Goal: Obtain resource: Obtain resource

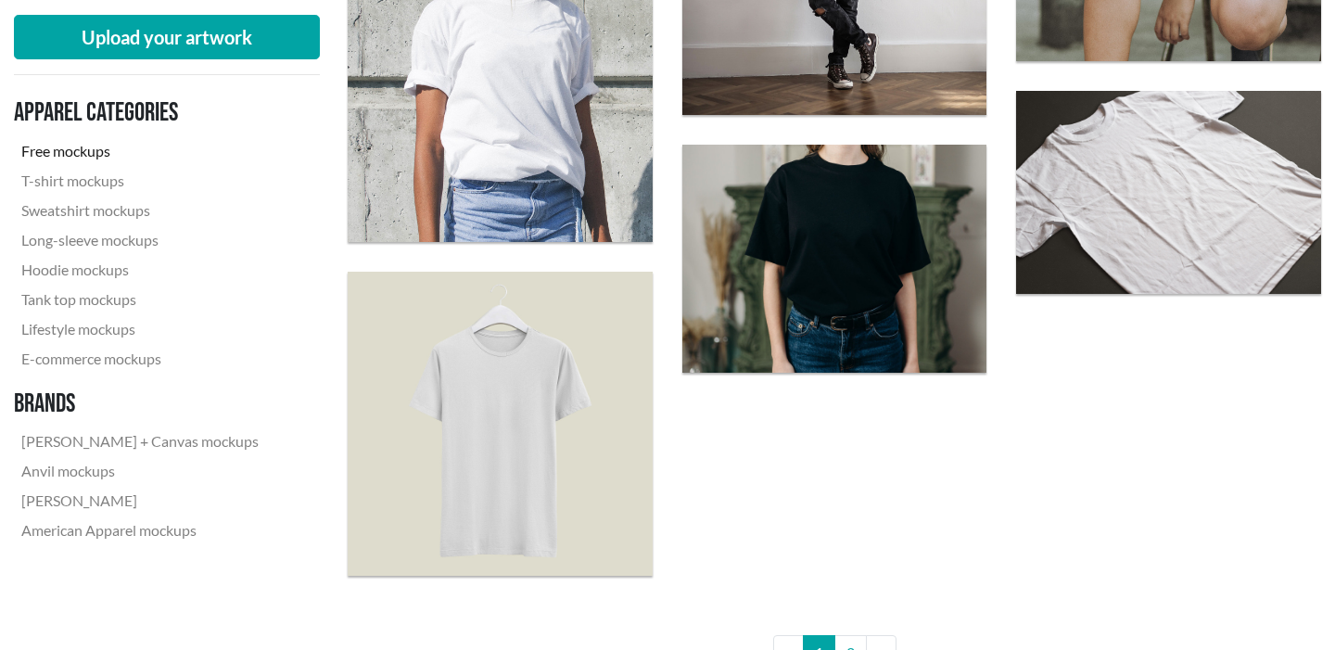
scroll to position [3466, 0]
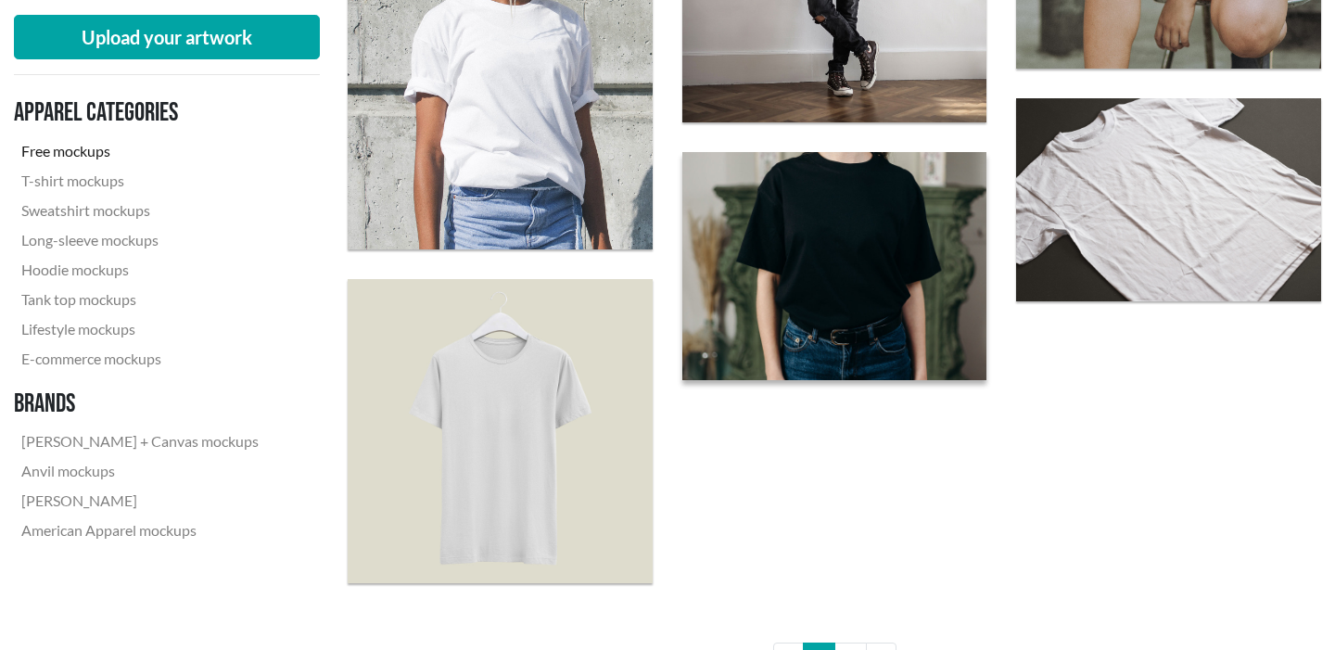
click at [843, 258] on img at bounding box center [834, 265] width 335 height 251
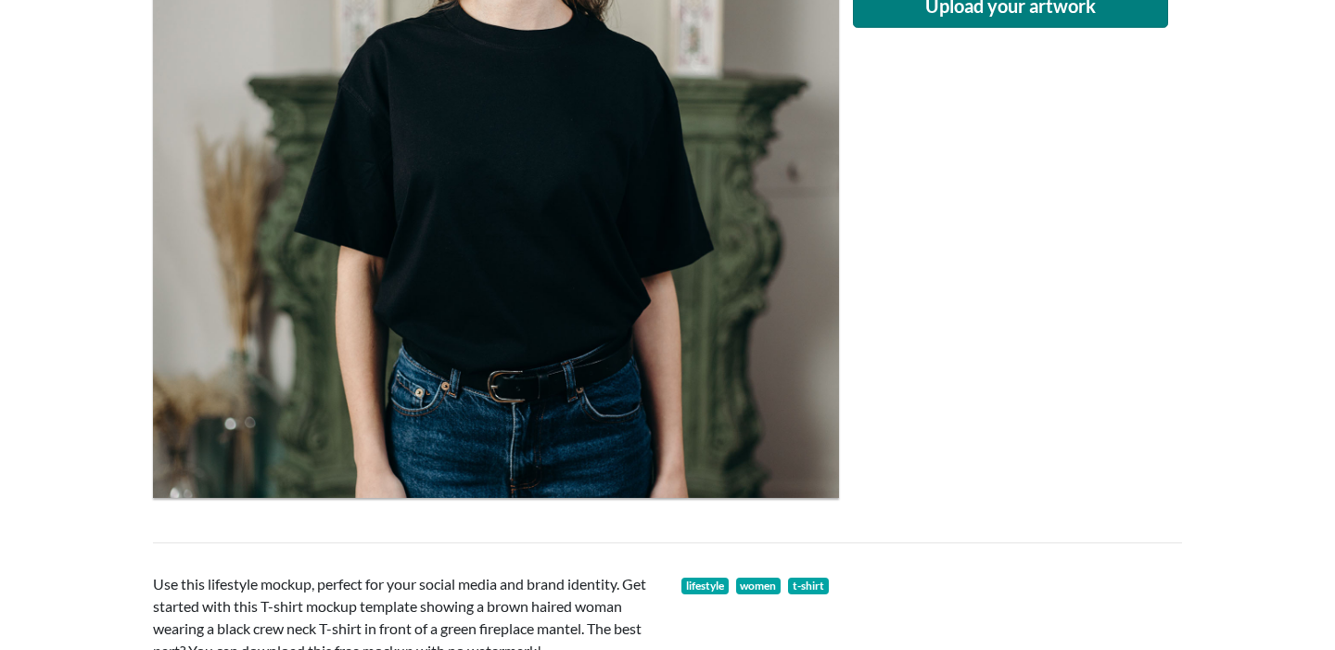
scroll to position [200, 0]
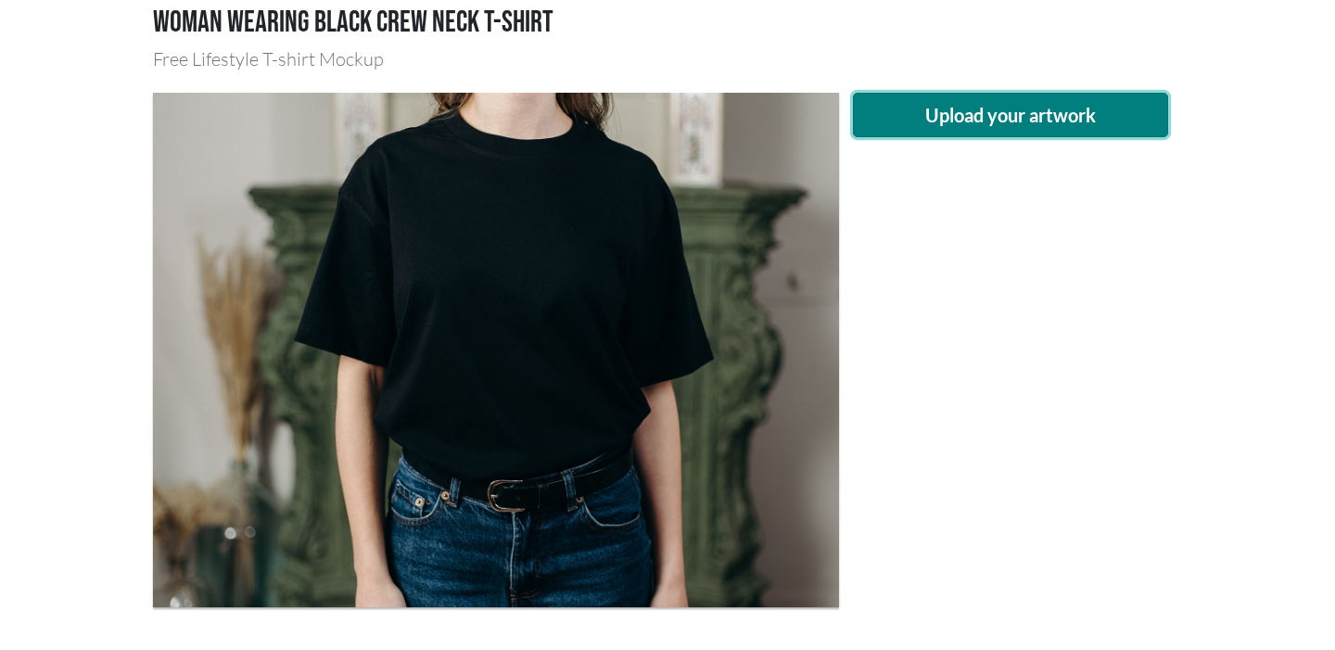
click at [977, 110] on button "Upload your artwork" at bounding box center [1010, 115] width 315 height 45
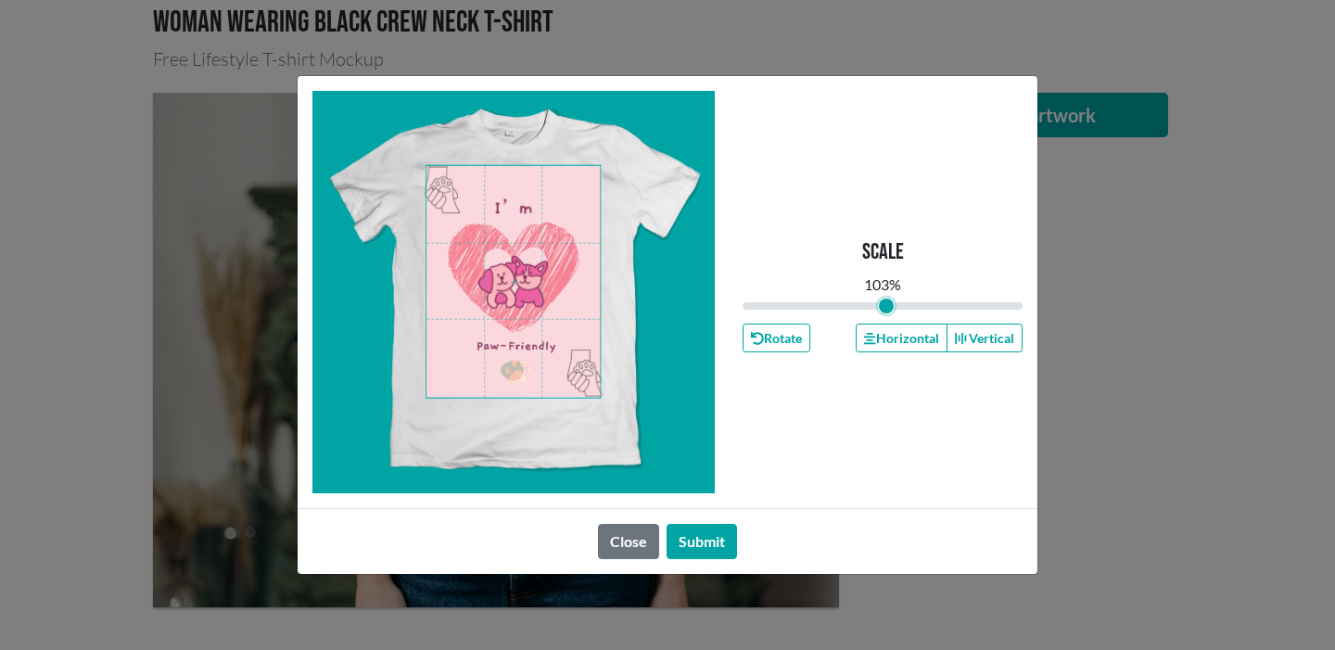
type input "1.03"
click at [886, 303] on input "range" at bounding box center [883, 306] width 280 height 20
click at [719, 532] on button "Submit" at bounding box center [702, 541] width 70 height 35
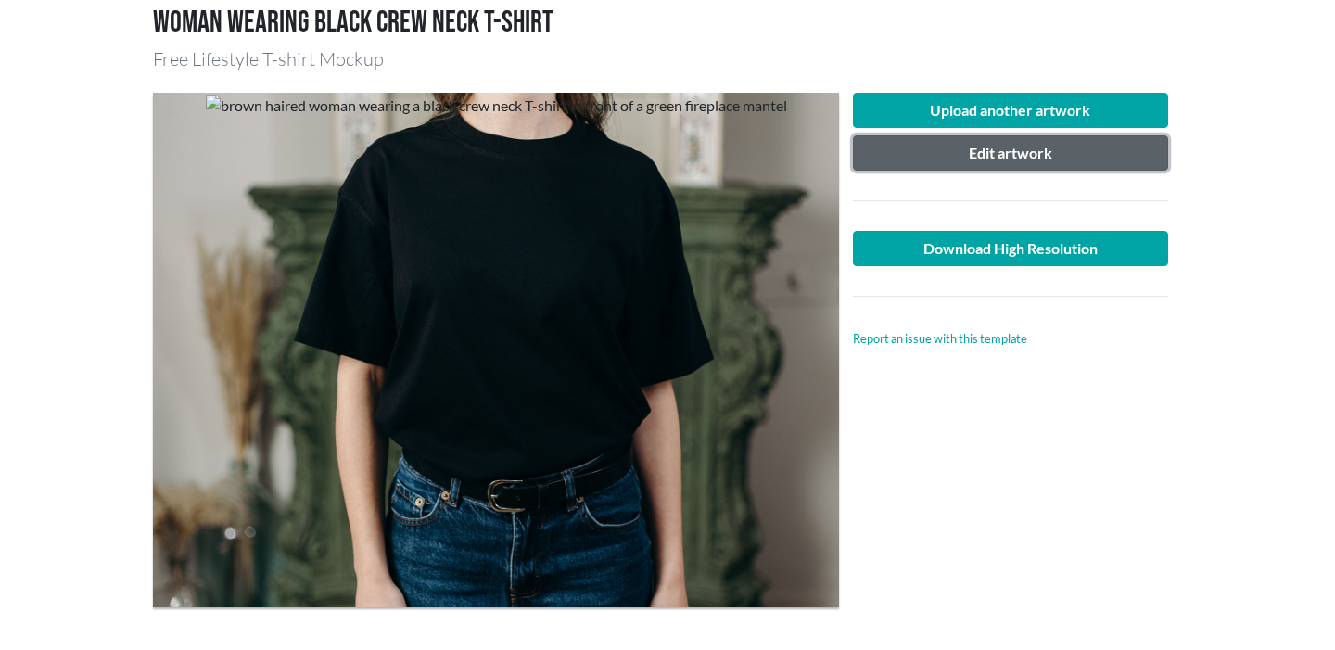
click at [1019, 165] on button "Edit artwork" at bounding box center [1010, 152] width 315 height 35
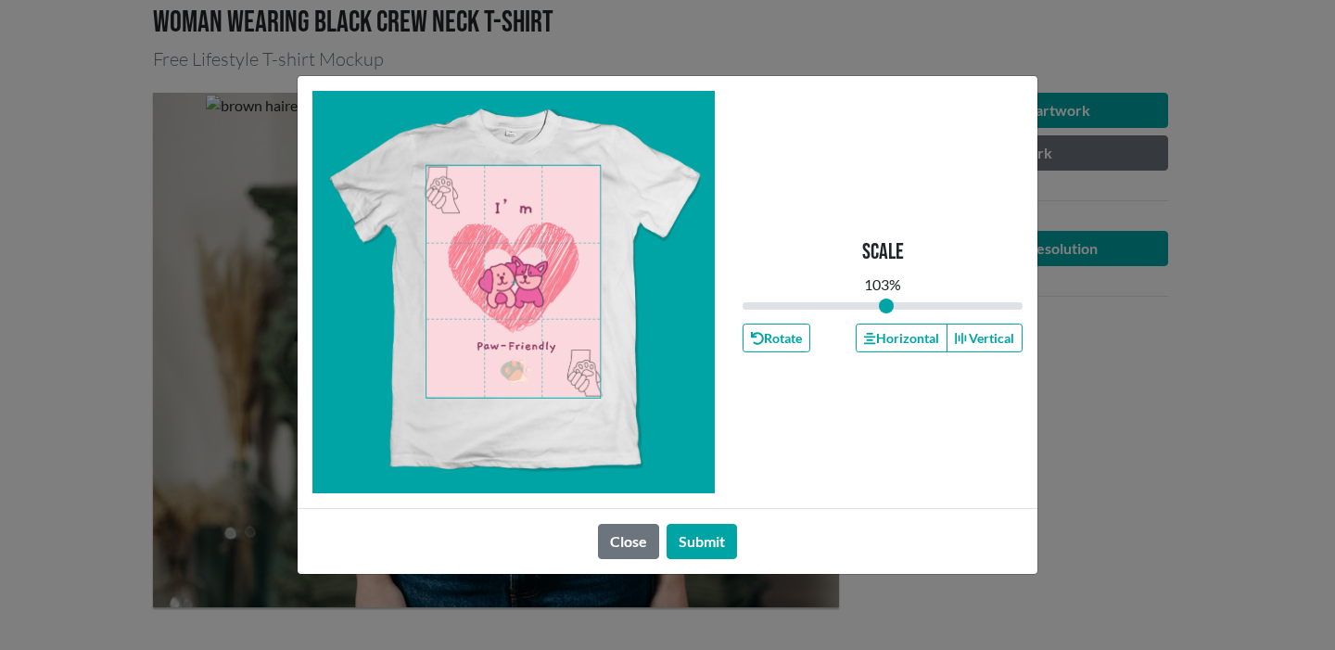
click at [650, 221] on div at bounding box center [513, 292] width 402 height 402
click at [564, 172] on span at bounding box center [512, 282] width 173 height 232
click at [558, 166] on span at bounding box center [512, 282] width 173 height 232
click at [638, 545] on button "Close" at bounding box center [628, 541] width 61 height 35
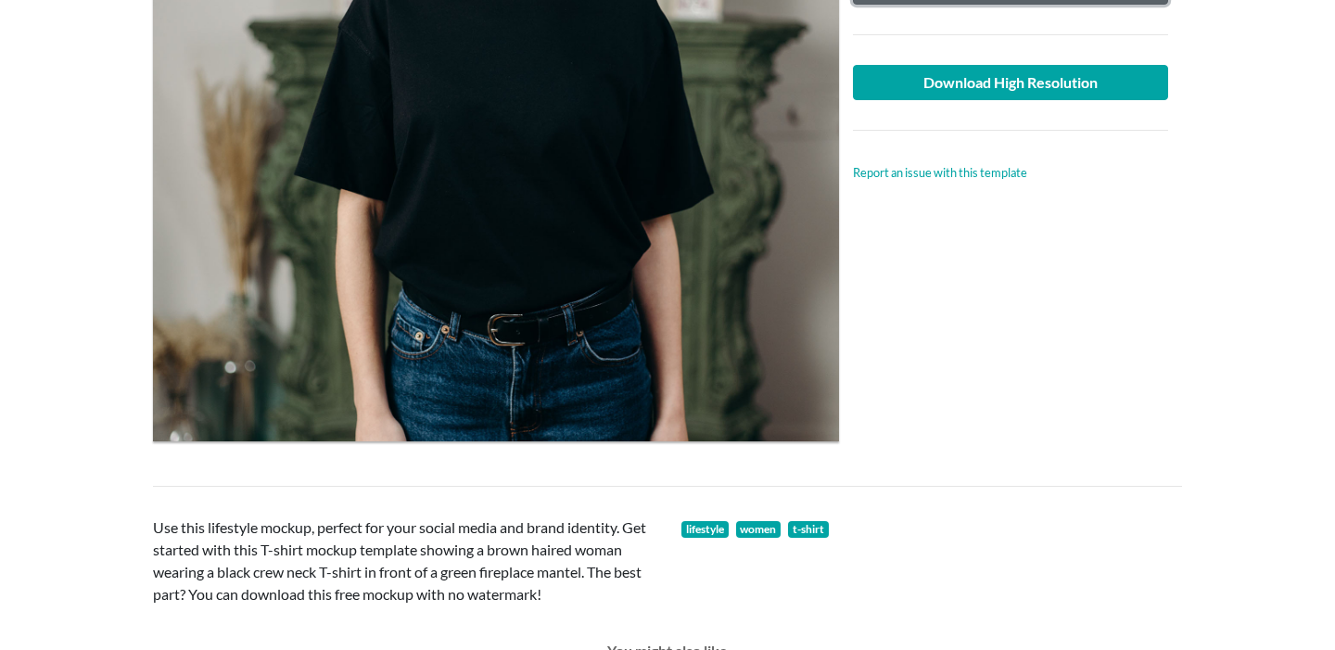
scroll to position [0, 0]
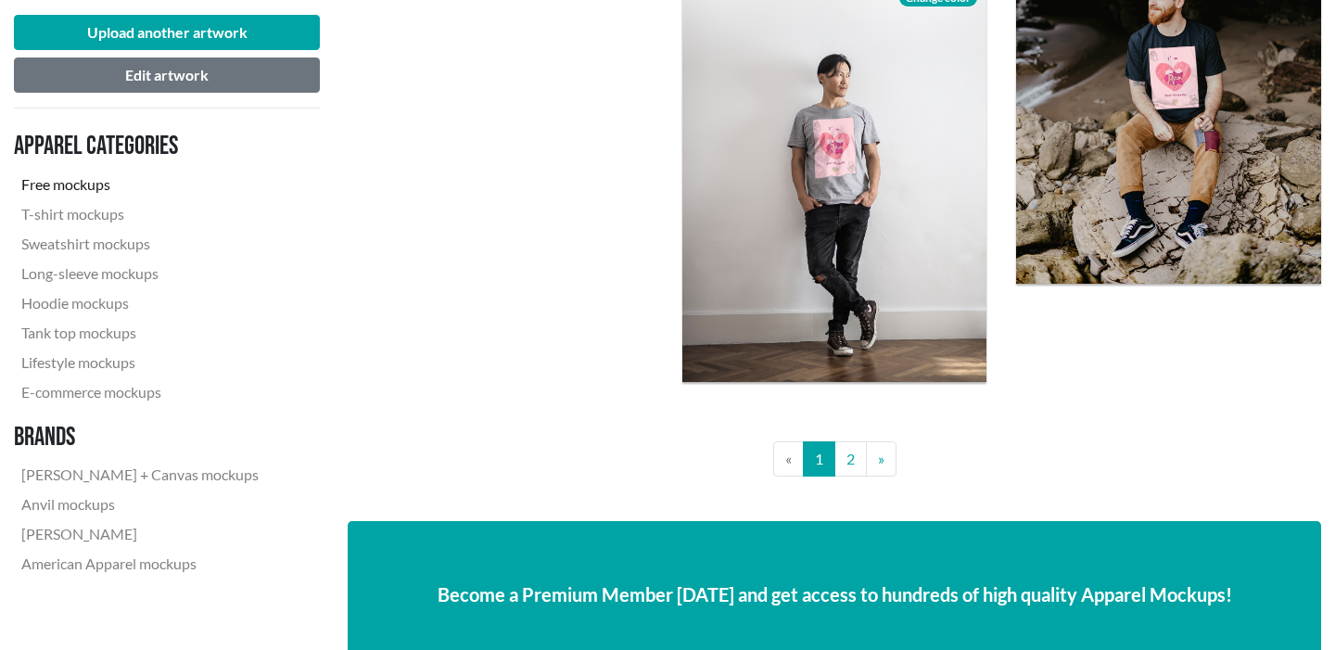
scroll to position [3563, 0]
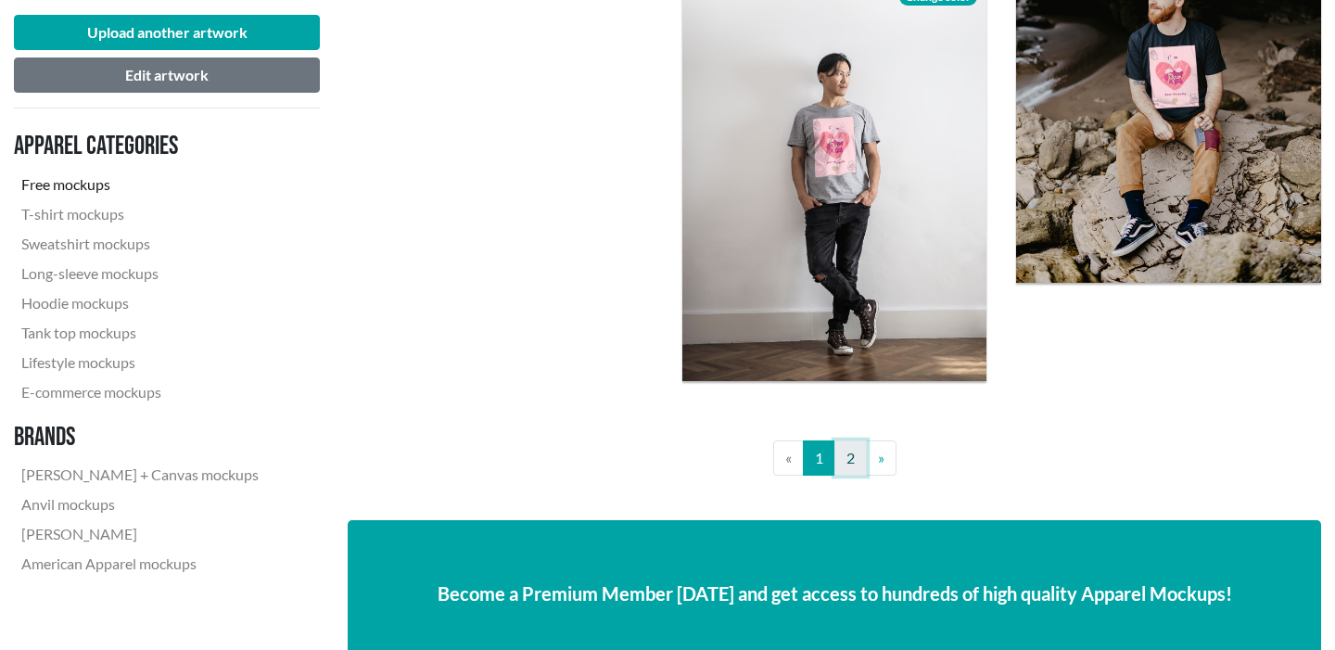
click at [859, 454] on link "2" at bounding box center [850, 457] width 32 height 35
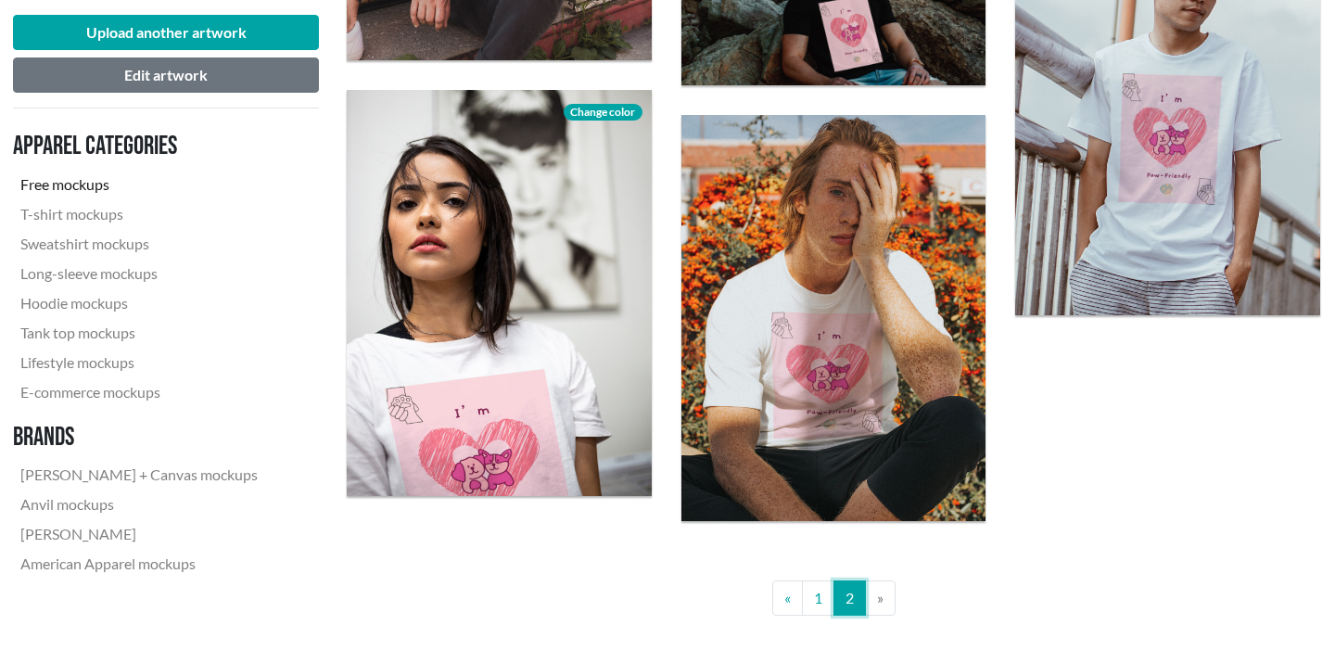
scroll to position [1709, 1]
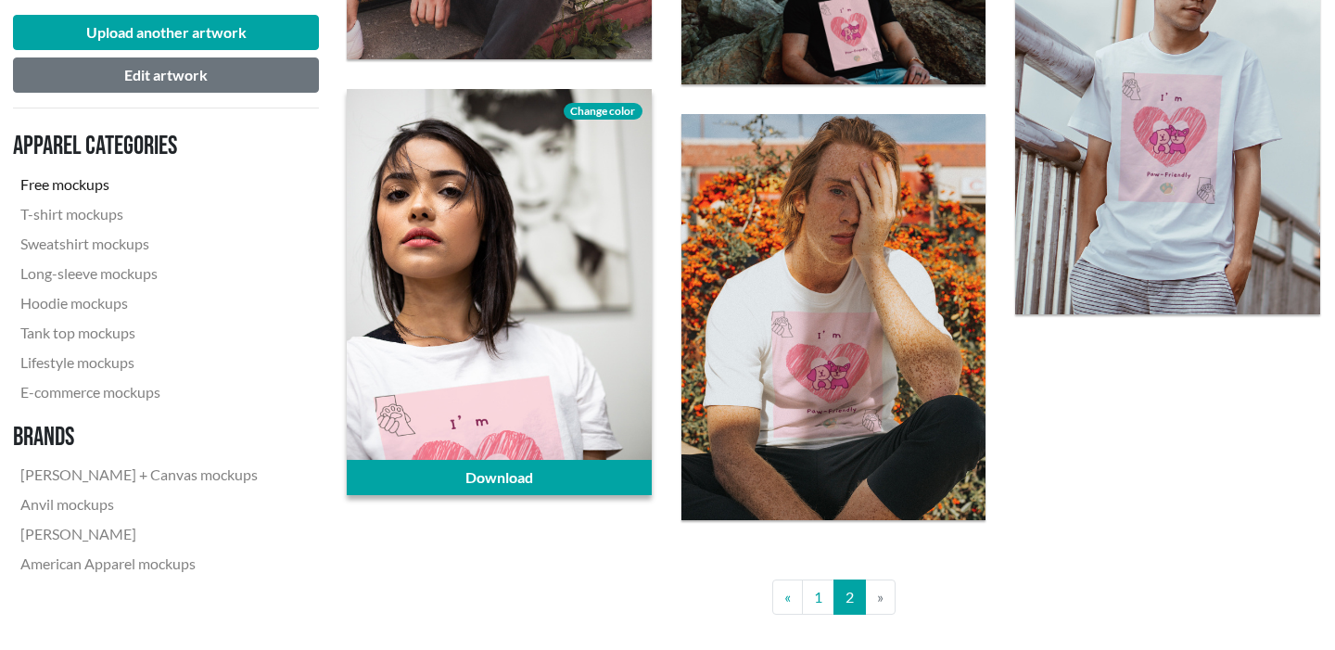
click at [545, 398] on div at bounding box center [499, 292] width 305 height 406
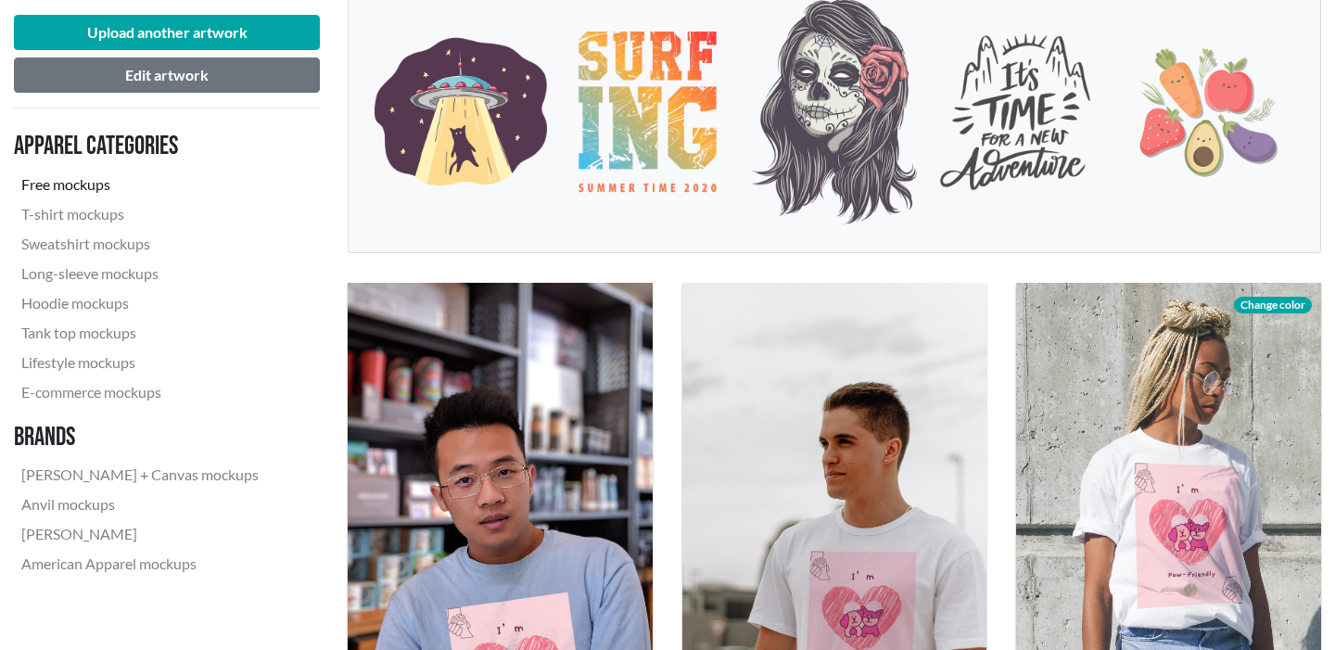
scroll to position [507, 0]
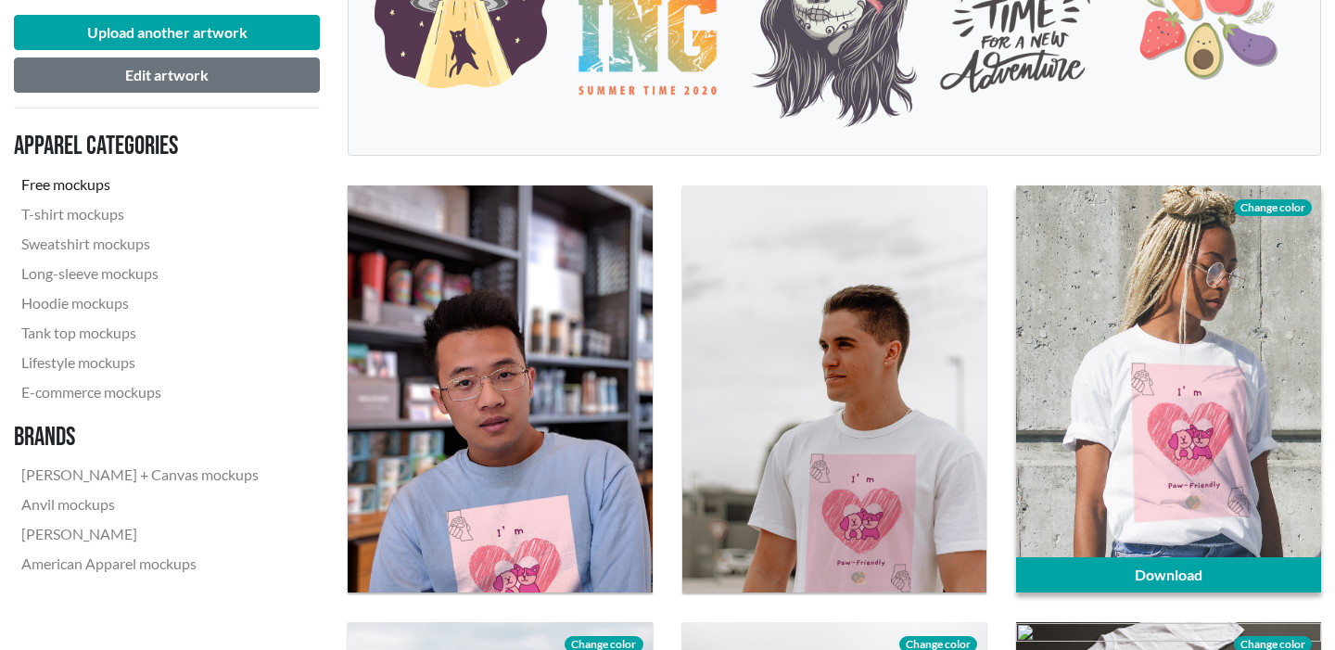
click at [1298, 350] on div at bounding box center [1168, 388] width 305 height 406
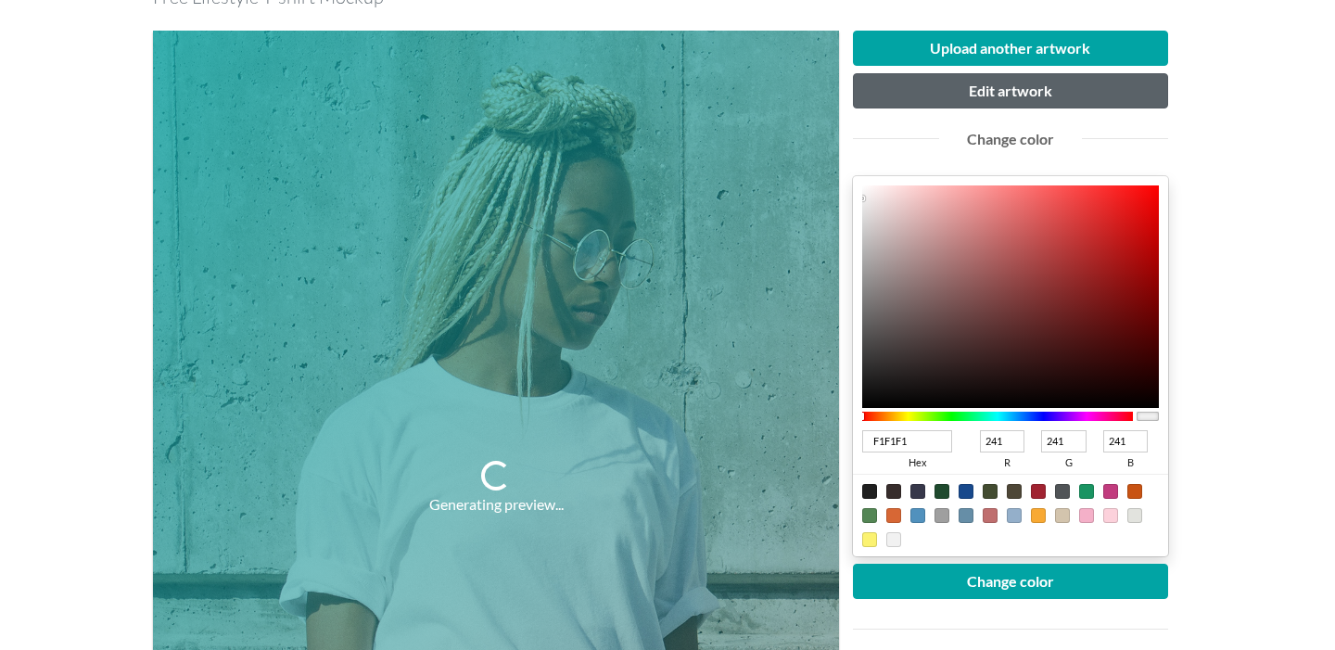
scroll to position [269, 0]
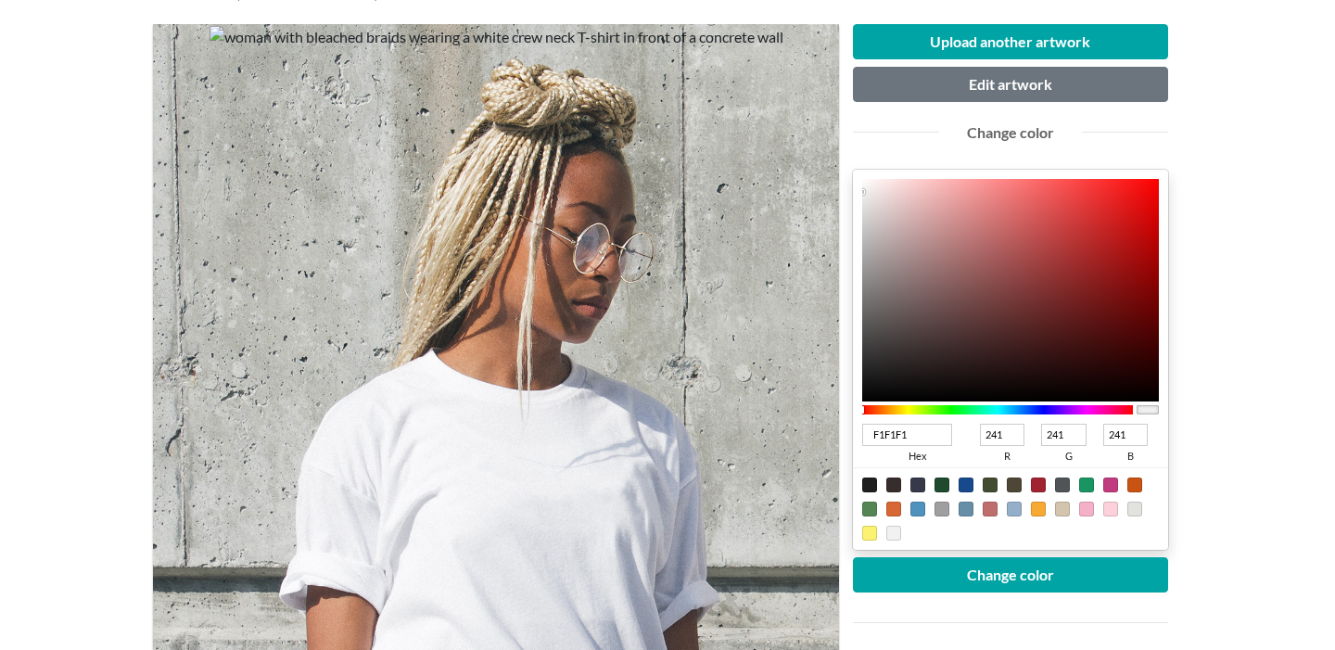
click at [1061, 509] on div at bounding box center [1062, 509] width 15 height 15
type input "D3C4AD"
type input "211"
type input "196"
type input "173"
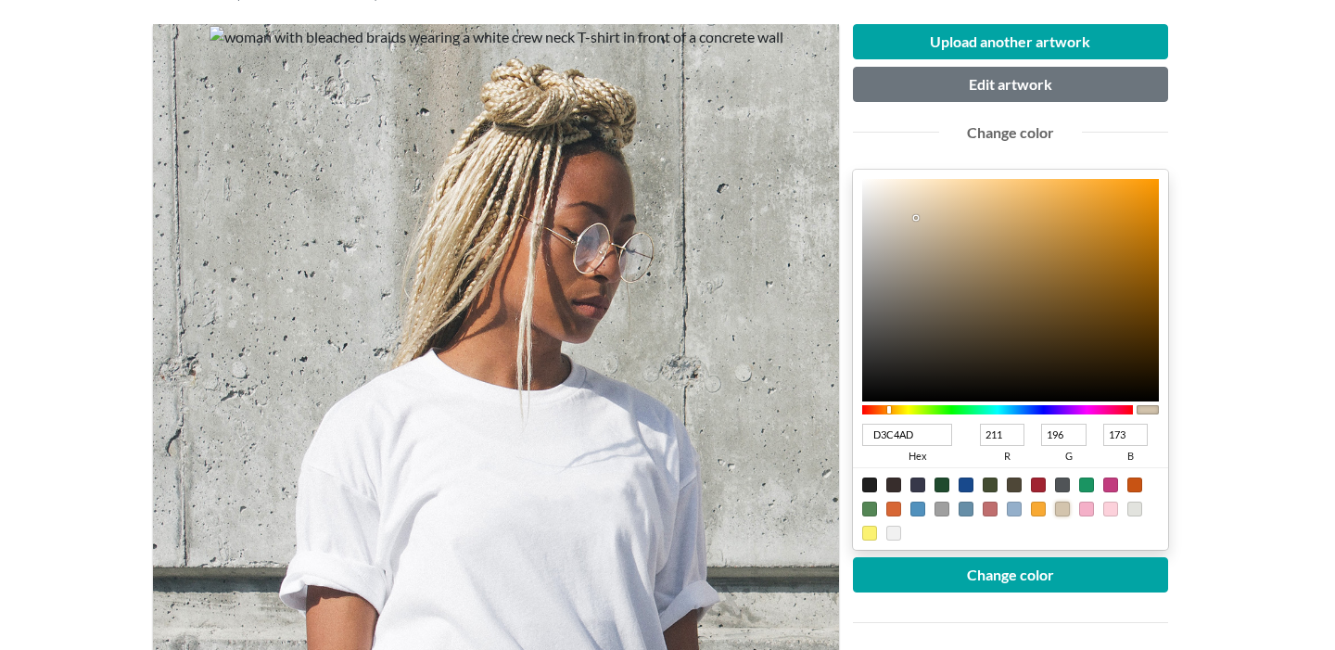
click at [1064, 512] on div at bounding box center [1062, 509] width 15 height 15
click at [911, 207] on div at bounding box center [1010, 290] width 297 height 223
type input "E0D1BB"
type input "224"
type input "209"
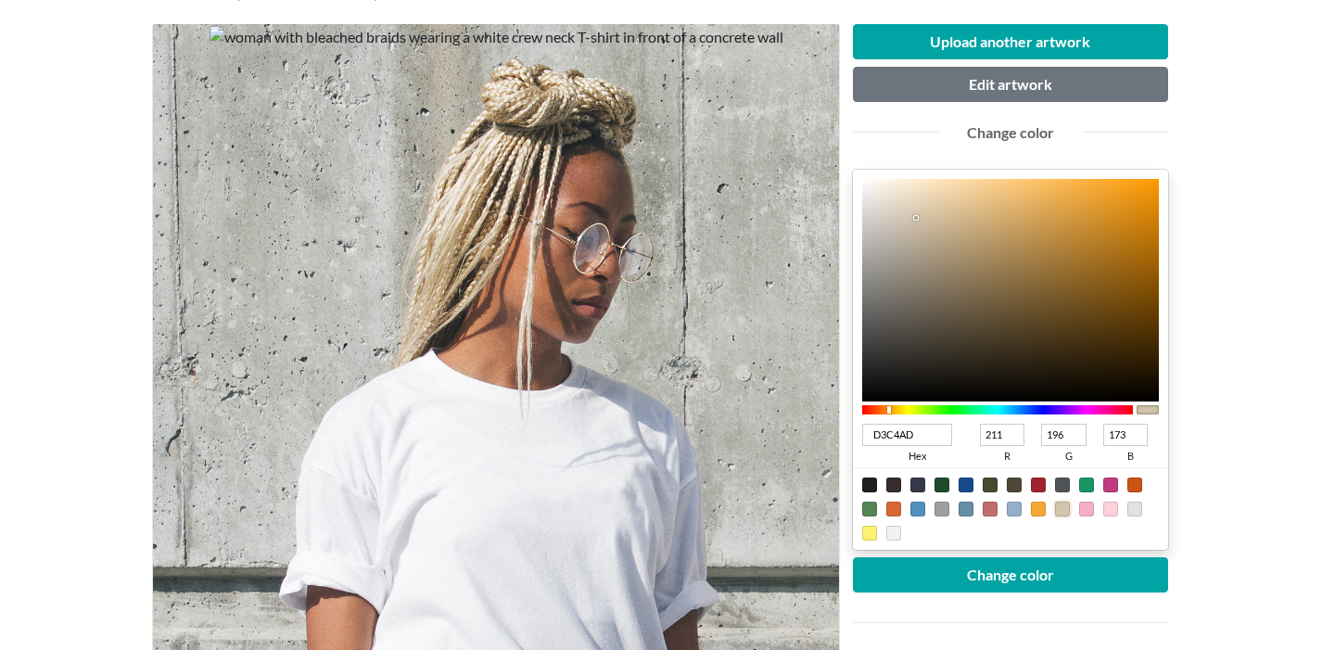
type input "187"
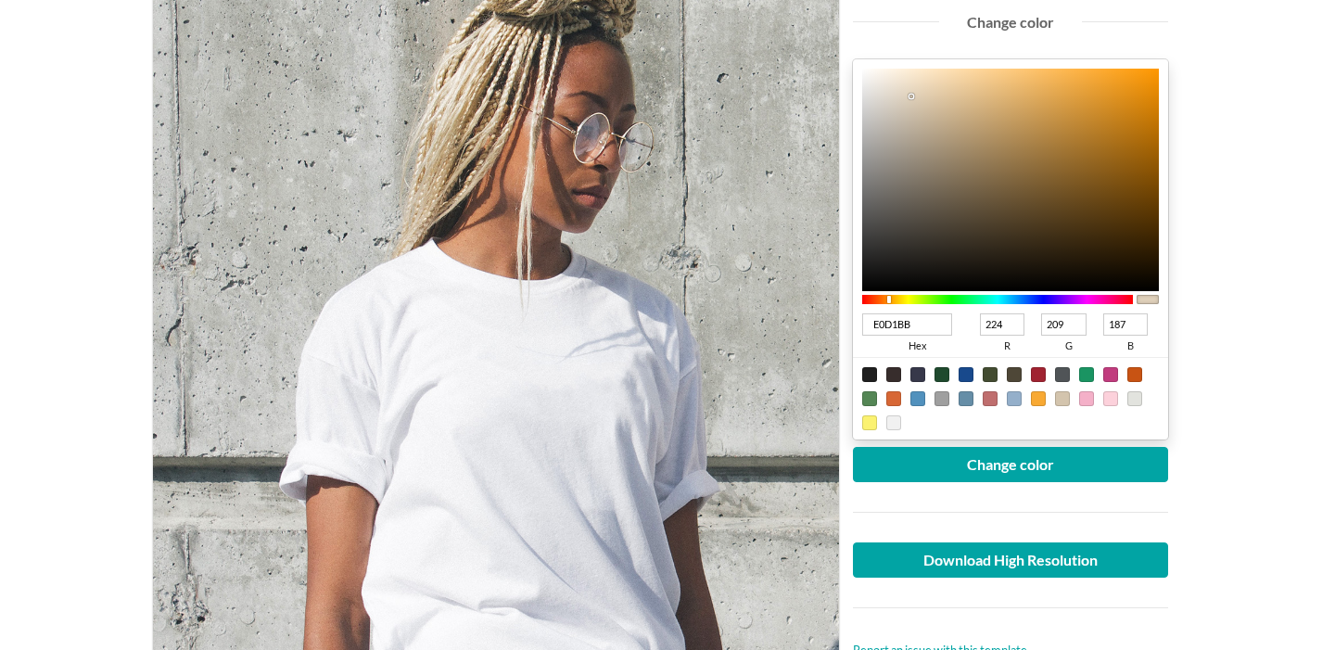
scroll to position [380, 0]
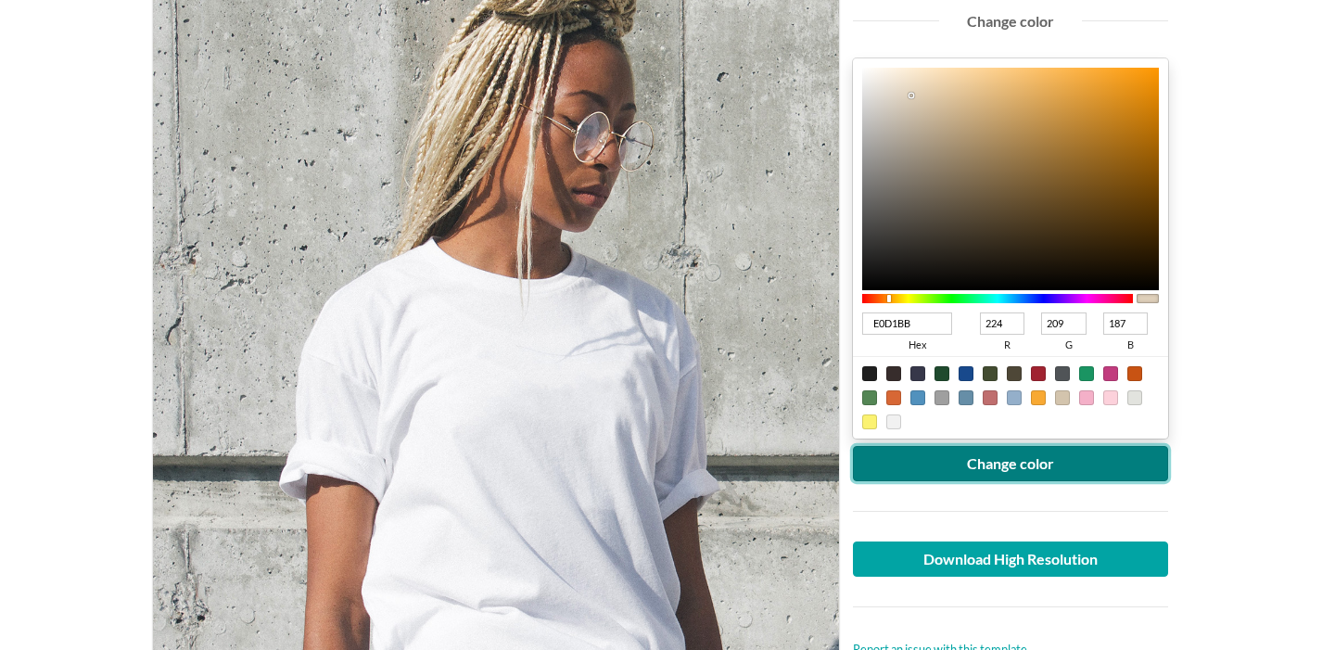
click at [989, 464] on button "Change color" at bounding box center [1010, 463] width 315 height 35
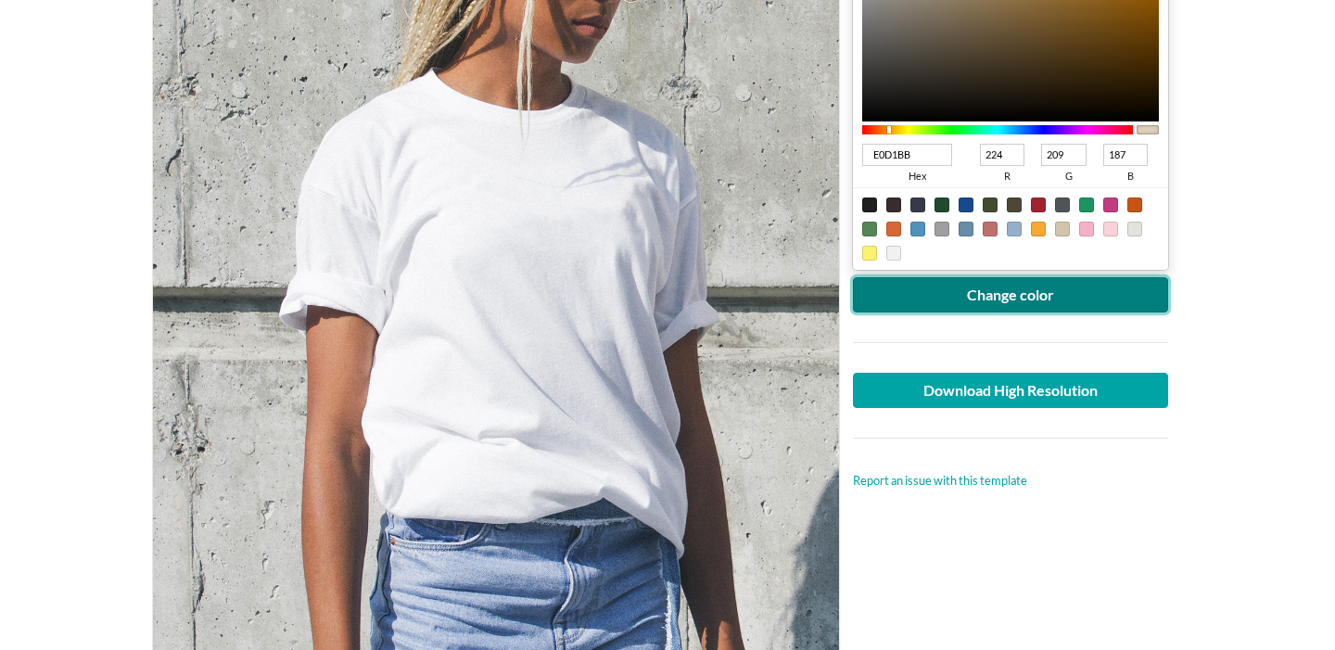
scroll to position [554, 0]
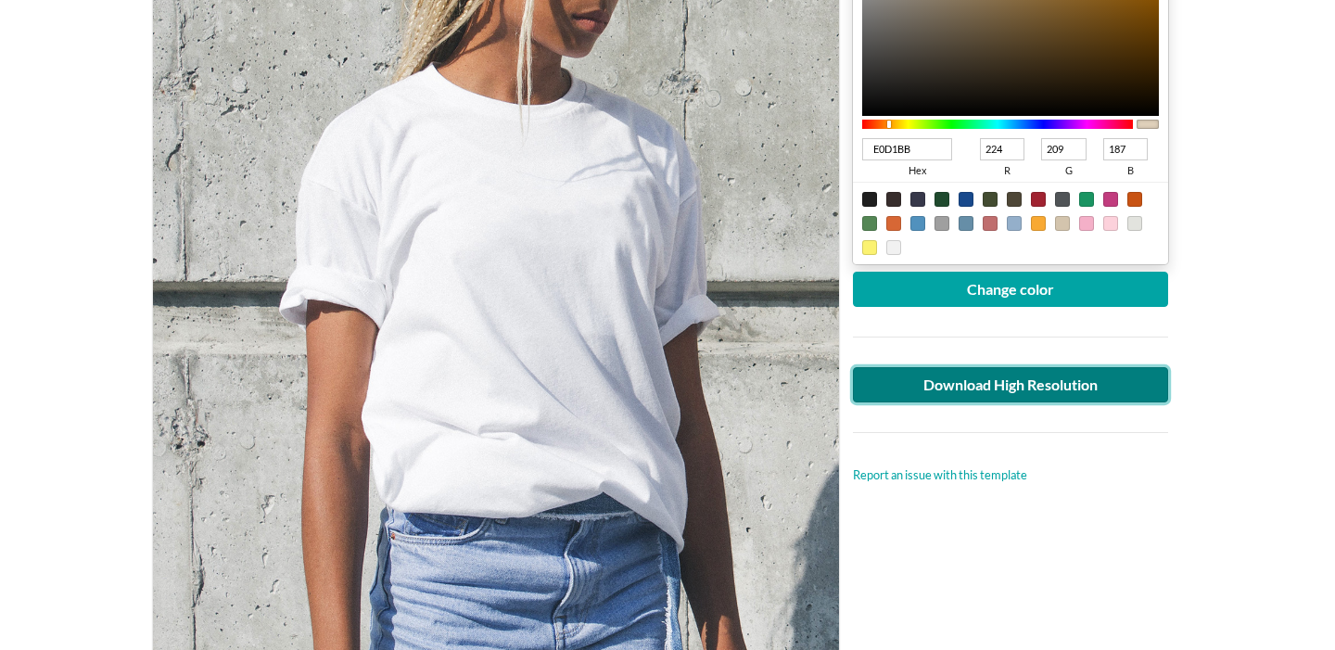
click at [963, 388] on link "Download High Resolution" at bounding box center [1010, 384] width 315 height 35
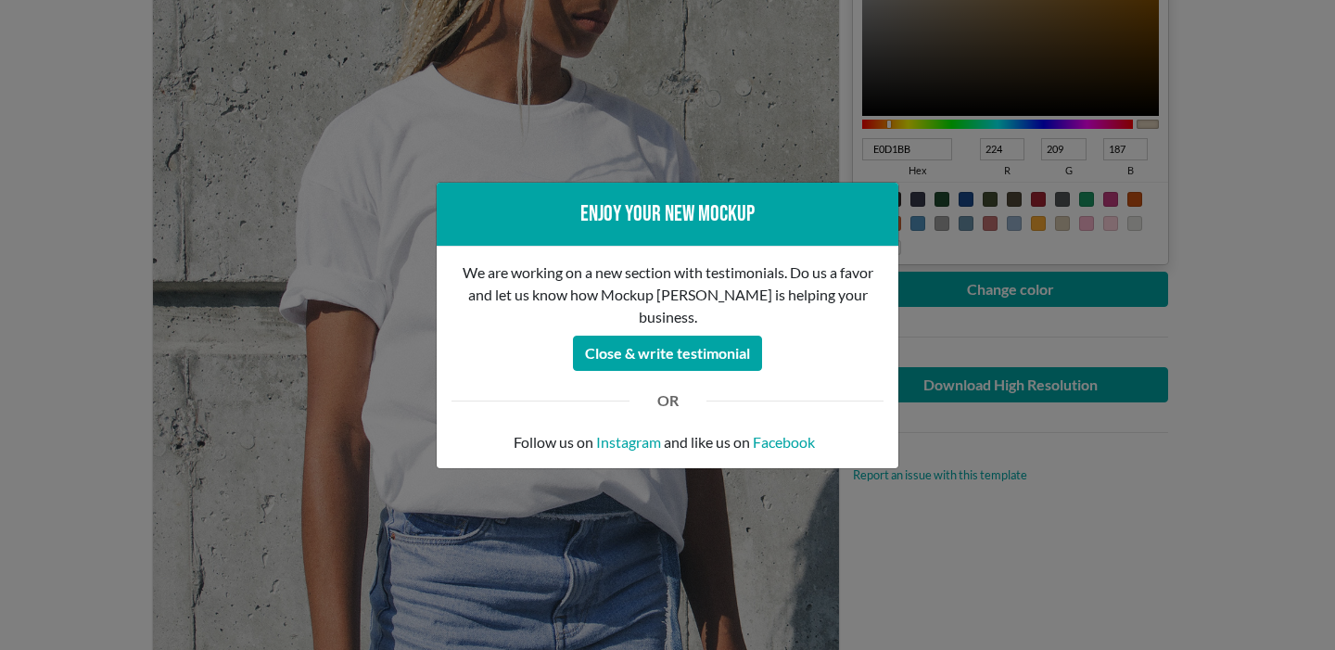
click at [733, 94] on div "Enjoy your new mockup We are working on a new section with testimonials. Do us …" at bounding box center [667, 325] width 1335 height 650
